Goal: Find contact information: Find contact information

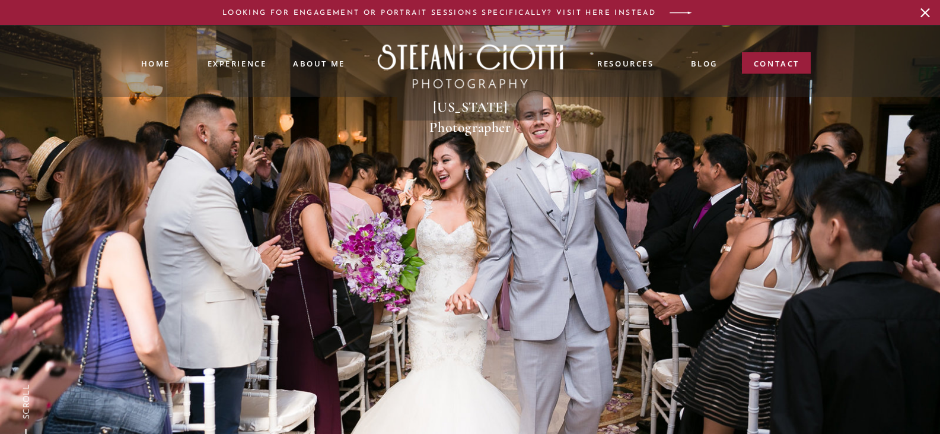
click at [786, 56] on div at bounding box center [776, 62] width 69 height 21
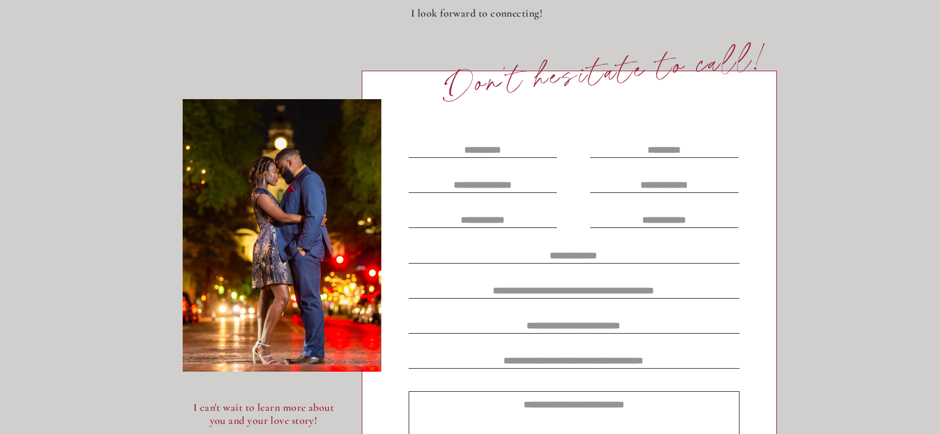
scroll to position [474, 0]
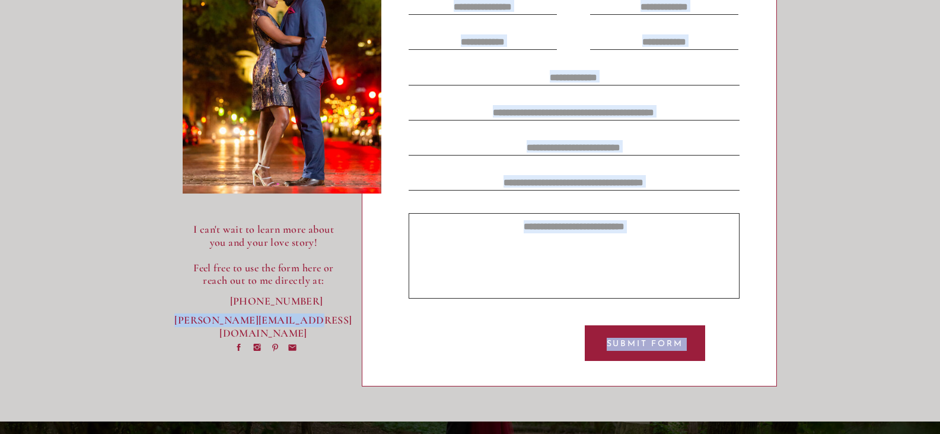
drag, startPoint x: 168, startPoint y: 321, endPoint x: 287, endPoint y: 316, distance: 118.7
click at [317, 318] on p "[PERSON_NAME][EMAIL_ADDRESS][DOMAIN_NAME]" at bounding box center [263, 320] width 179 height 12
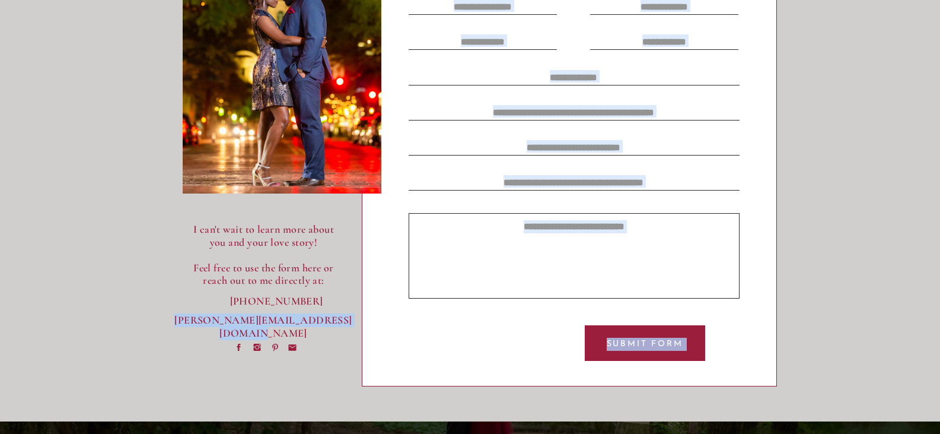
drag, startPoint x: 170, startPoint y: 317, endPoint x: 318, endPoint y: 326, distance: 149.1
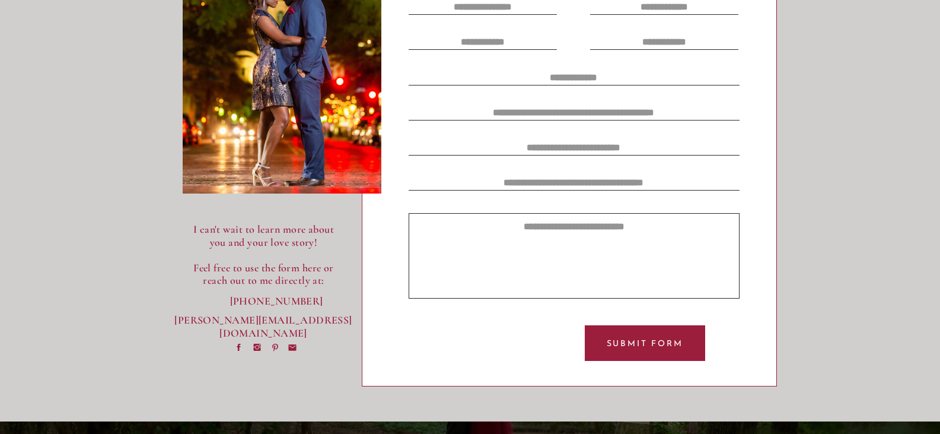
drag, startPoint x: 281, startPoint y: 327, endPoint x: 234, endPoint y: 318, distance: 47.2
